Goal: Navigation & Orientation: Find specific page/section

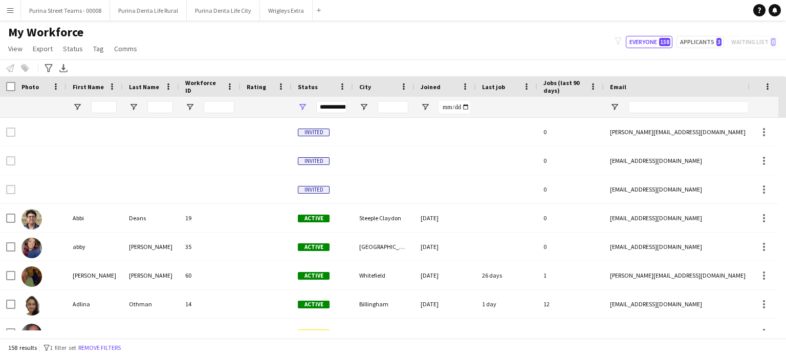
click at [14, 13] on button "Menu" at bounding box center [10, 10] width 20 height 20
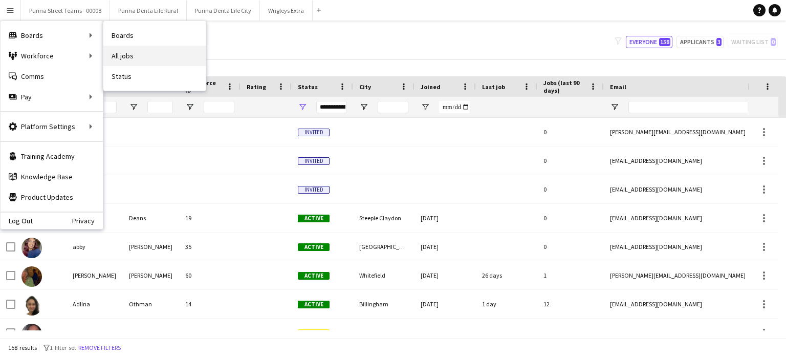
click at [119, 50] on link "All jobs" at bounding box center [154, 56] width 102 height 20
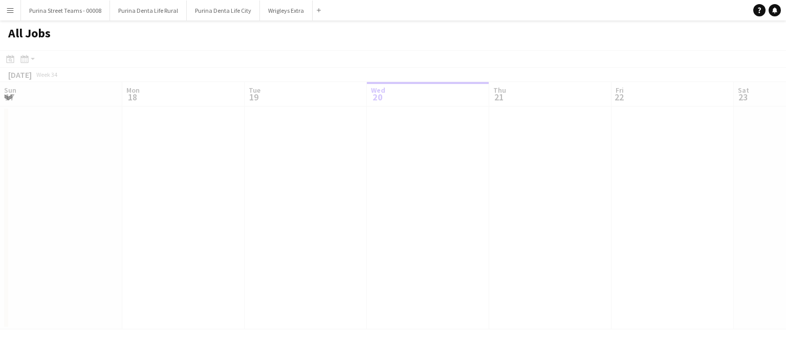
scroll to position [0, 245]
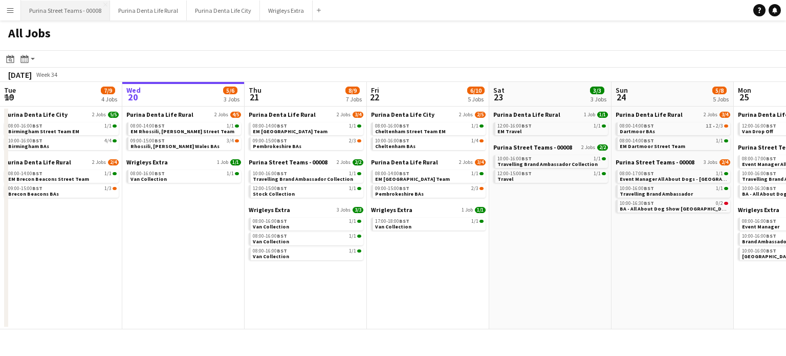
click at [84, 11] on button "Purina Street Teams - 00008 Close" at bounding box center [65, 11] width 89 height 20
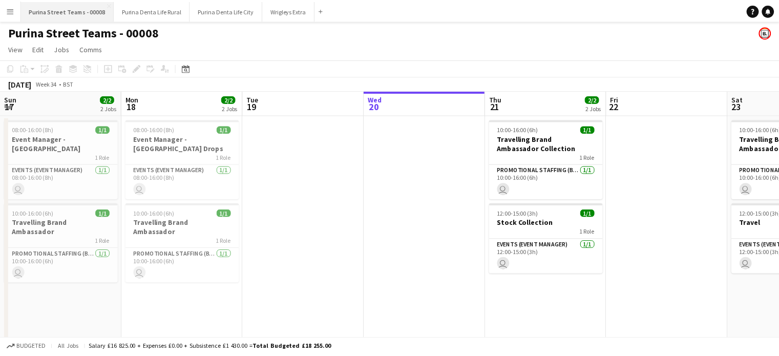
scroll to position [0, 245]
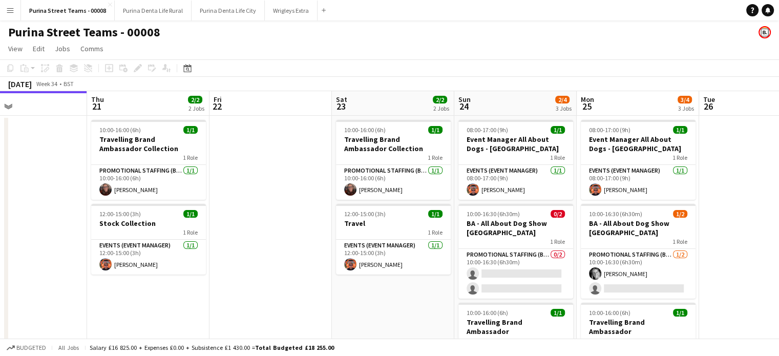
drag, startPoint x: 500, startPoint y: 205, endPoint x: 352, endPoint y: 181, distance: 149.4
click at [352, 181] on app-calendar-viewport "Mon 18 2/2 2 Jobs Tue 19 Wed 20 Thu 21 2/2 2 Jobs Fri 22 Sat 23 2/2 2 Jobs Sun …" at bounding box center [389, 248] width 779 height 314
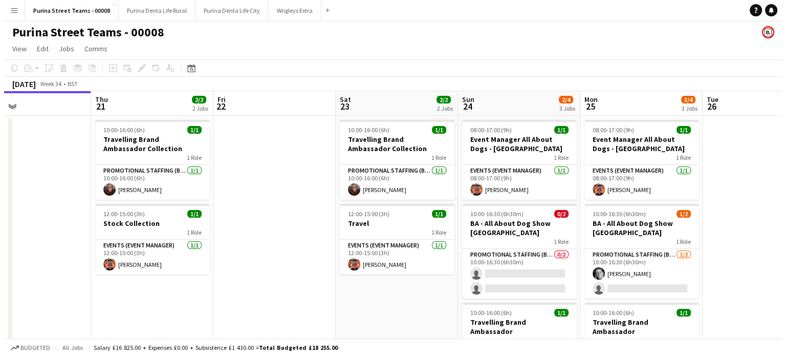
scroll to position [0, 270]
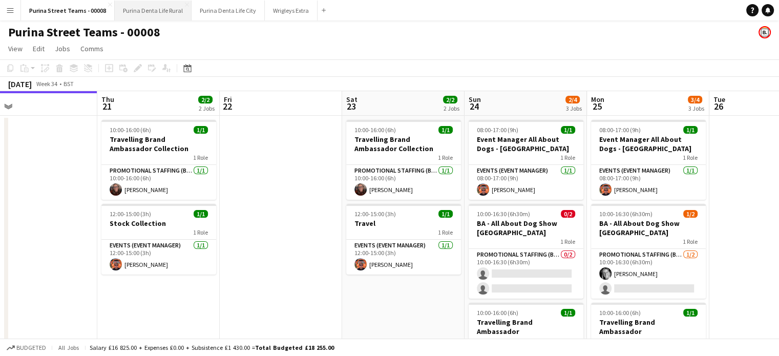
click at [165, 16] on button "Purina Denta Life Rural Close" at bounding box center [153, 11] width 77 height 20
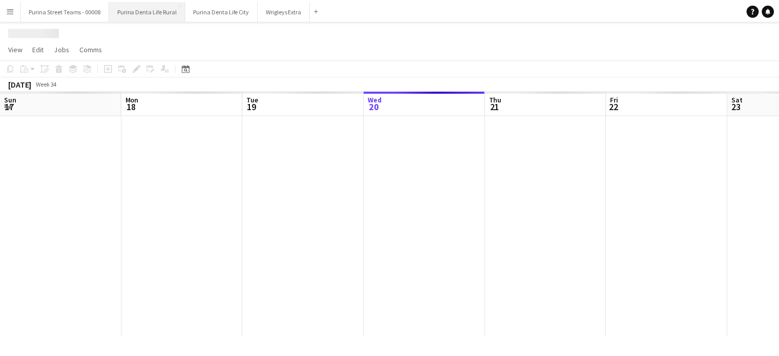
scroll to position [0, 245]
